Goal: Navigation & Orientation: Find specific page/section

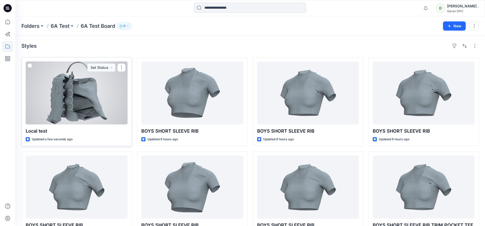
click at [59, 93] on div at bounding box center [77, 92] width 102 height 63
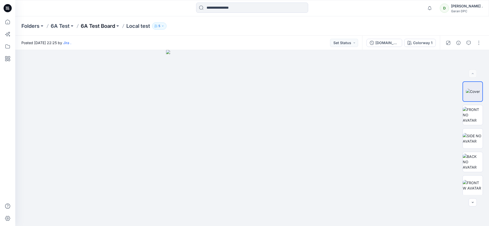
click at [95, 27] on p "6A Test Board" at bounding box center [98, 25] width 34 height 7
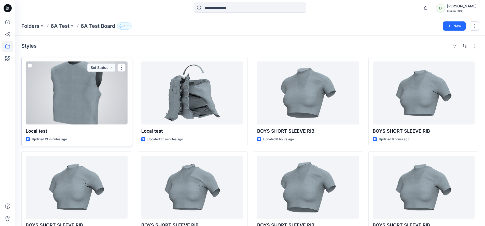
click at [96, 100] on div at bounding box center [77, 92] width 102 height 63
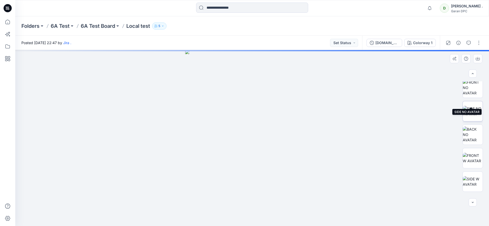
scroll to position [48, 0]
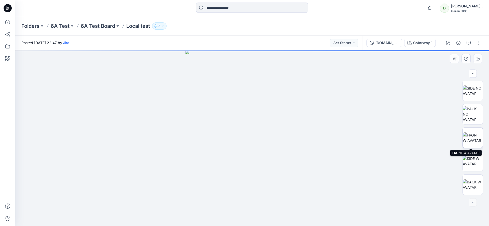
click at [465, 141] on img at bounding box center [473, 137] width 20 height 11
click at [108, 27] on p "6A Test Board" at bounding box center [98, 25] width 34 height 7
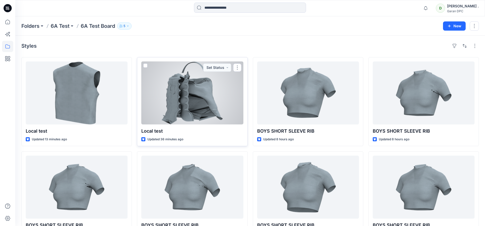
click at [197, 90] on div at bounding box center [192, 92] width 102 height 63
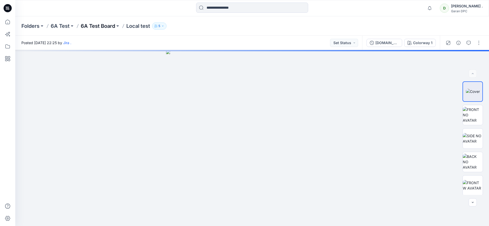
click at [96, 27] on p "6A Test Board" at bounding box center [98, 25] width 34 height 7
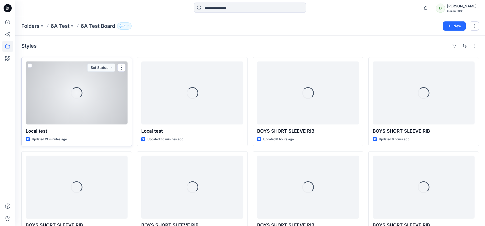
click at [91, 90] on div "Loading..." at bounding box center [77, 92] width 102 height 63
